Goal: Go to known website: Go to known website

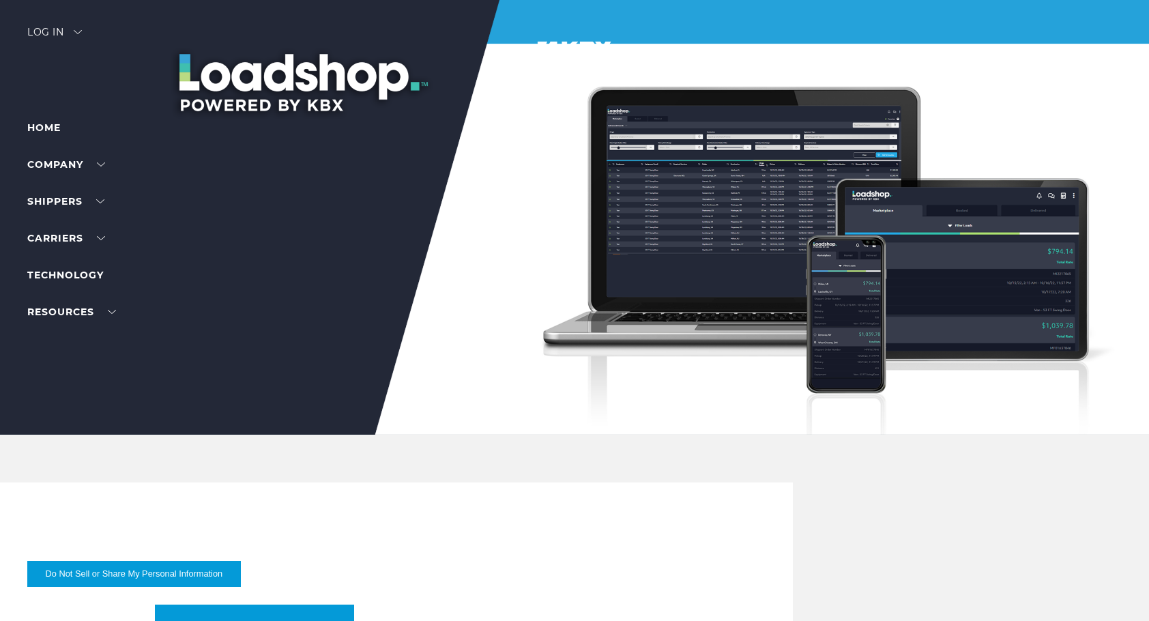
click at [72, 39] on div "Log in" at bounding box center [54, 37] width 55 height 20
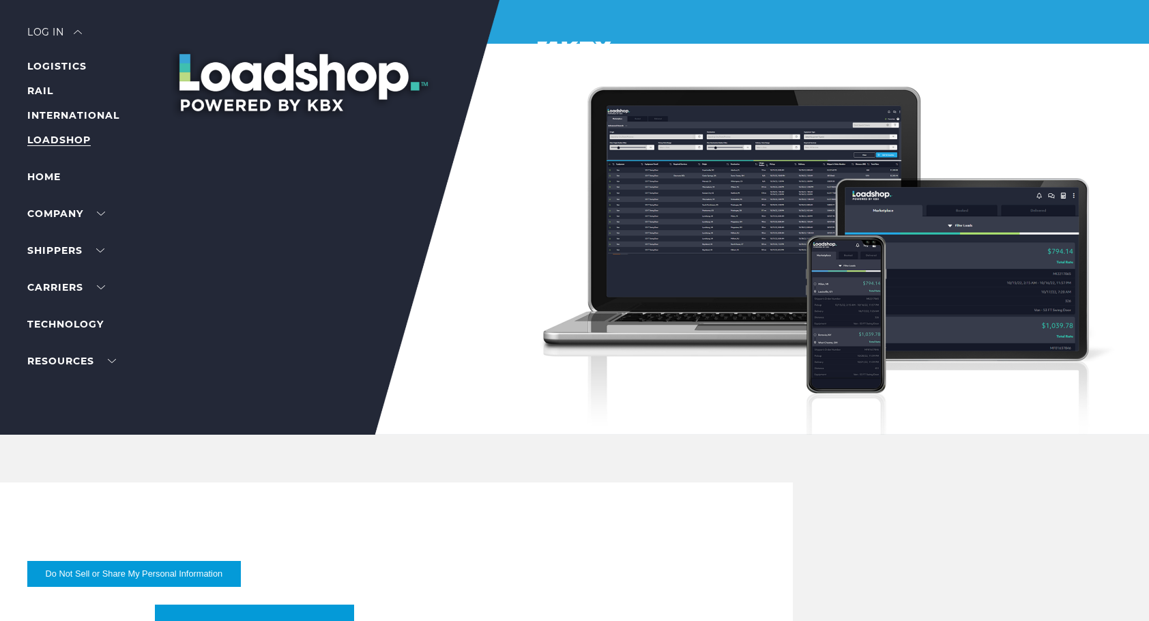
click at [46, 136] on link "LOADSHOP" at bounding box center [58, 140] width 63 height 12
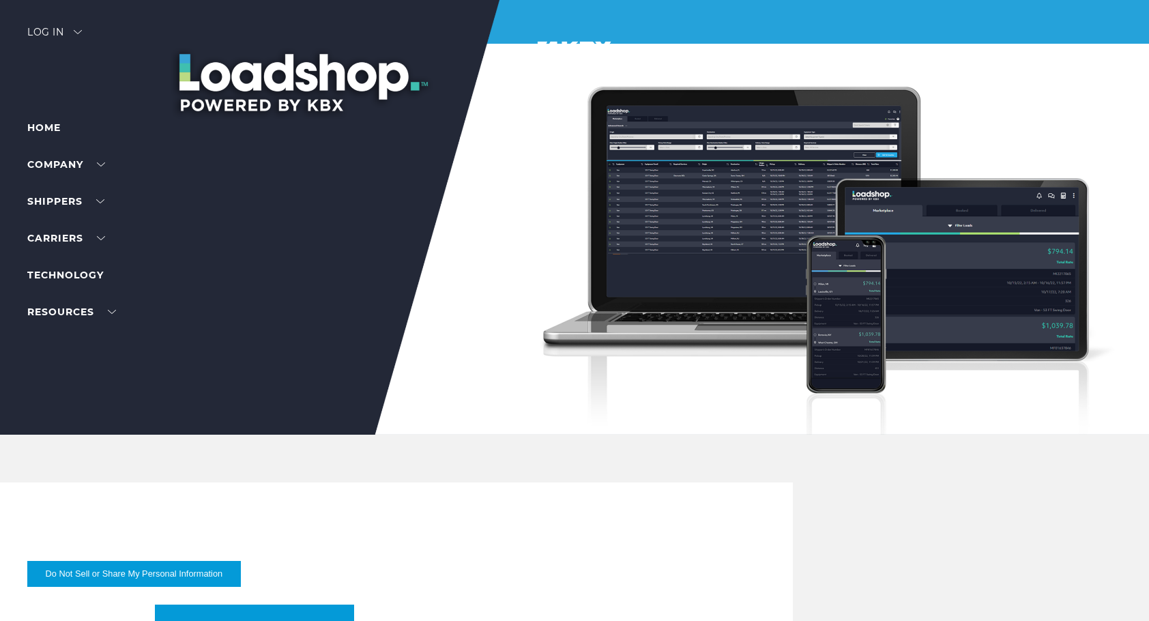
click at [70, 31] on div "Log in" at bounding box center [54, 37] width 55 height 20
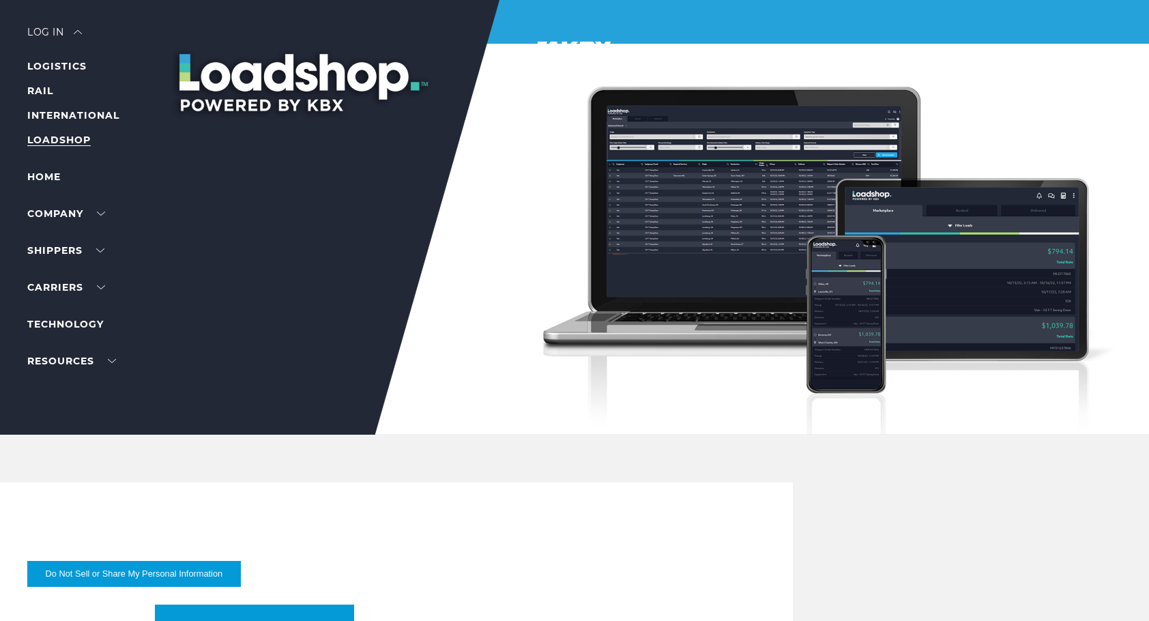
click at [46, 137] on link "LOADSHOP" at bounding box center [58, 140] width 63 height 12
